Goal: Information Seeking & Learning: Learn about a topic

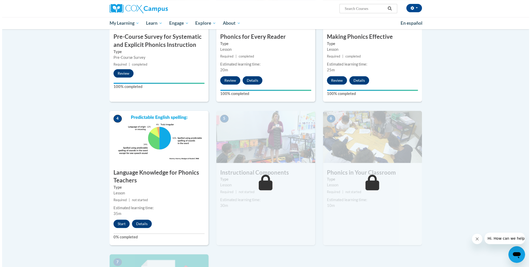
scroll to position [191, 0]
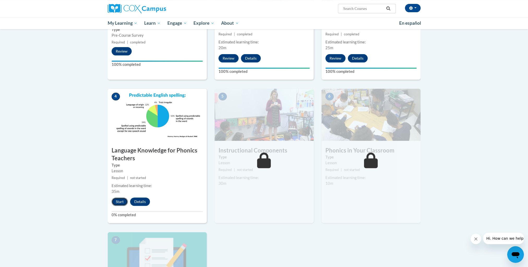
click at [120, 202] on button "Start" at bounding box center [119, 202] width 16 height 8
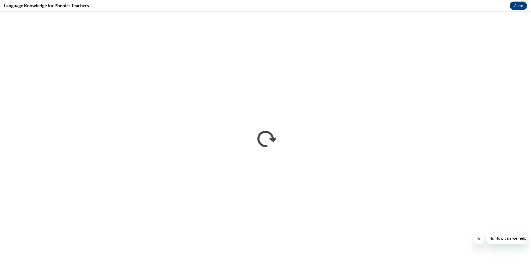
scroll to position [0, 0]
